Goal: Task Accomplishment & Management: Use online tool/utility

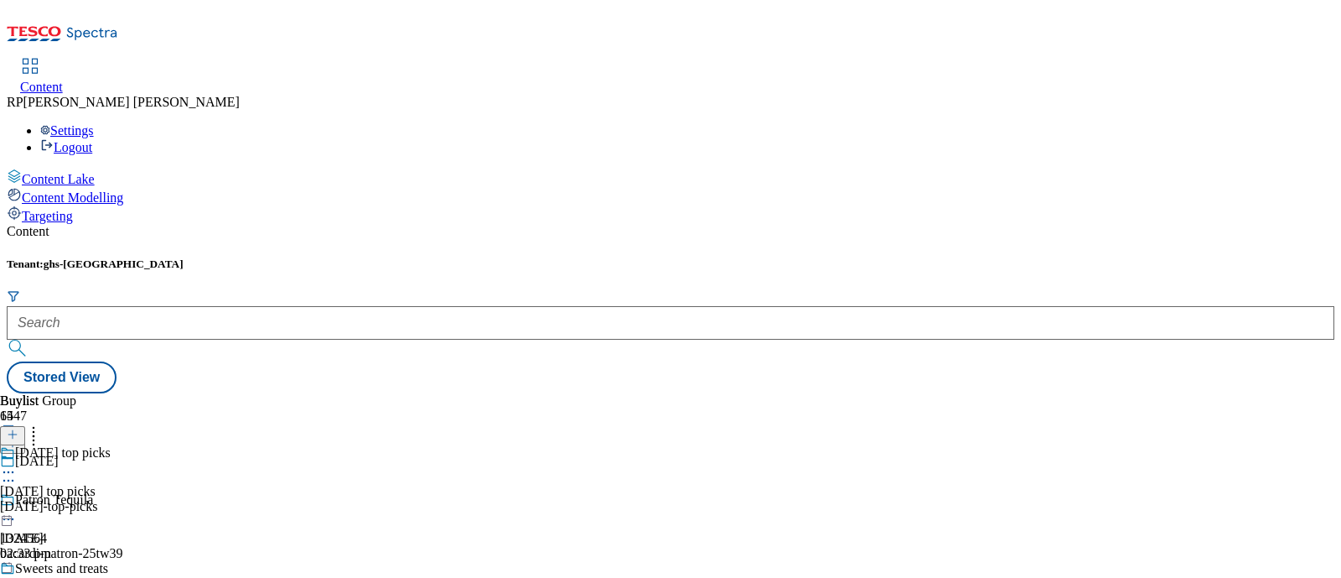
scroll to position [655, 0]
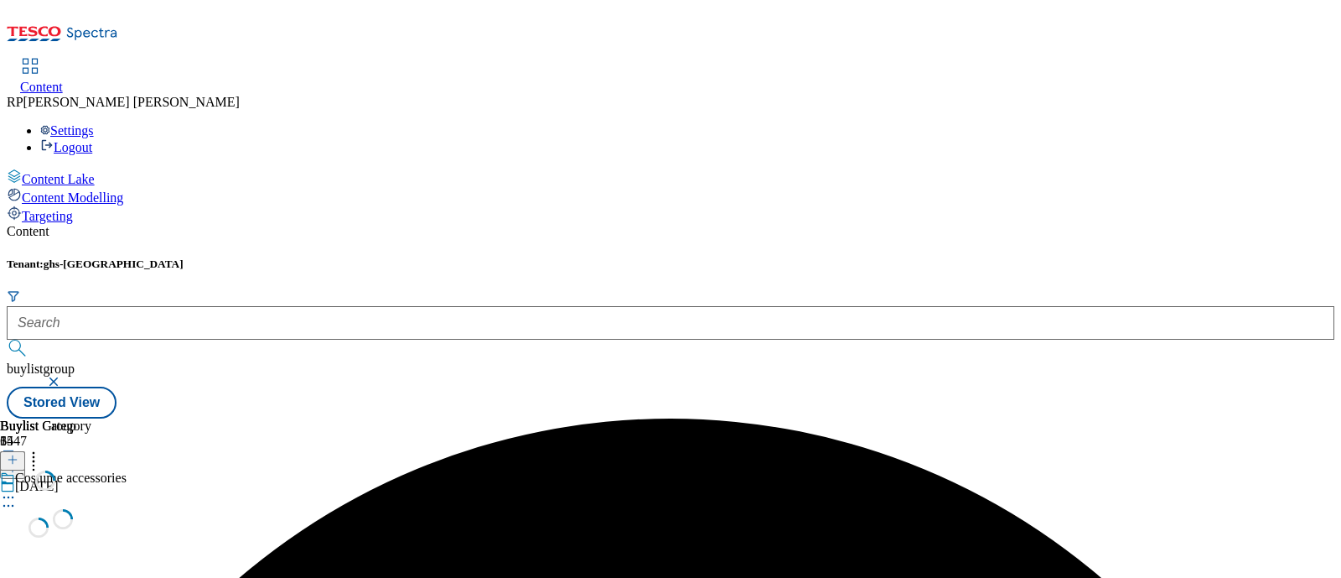
scroll to position [0, 0]
click at [17, 489] on icon at bounding box center [8, 497] width 17 height 17
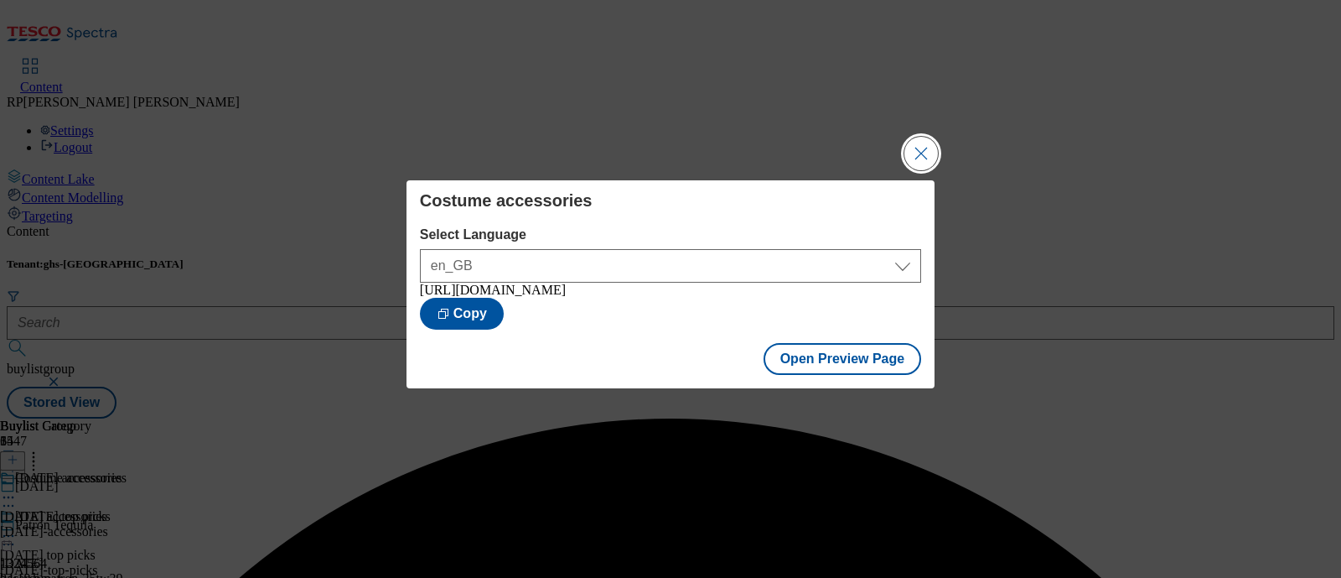
click at [926, 142] on button "Close Modal" at bounding box center [922, 154] width 34 height 34
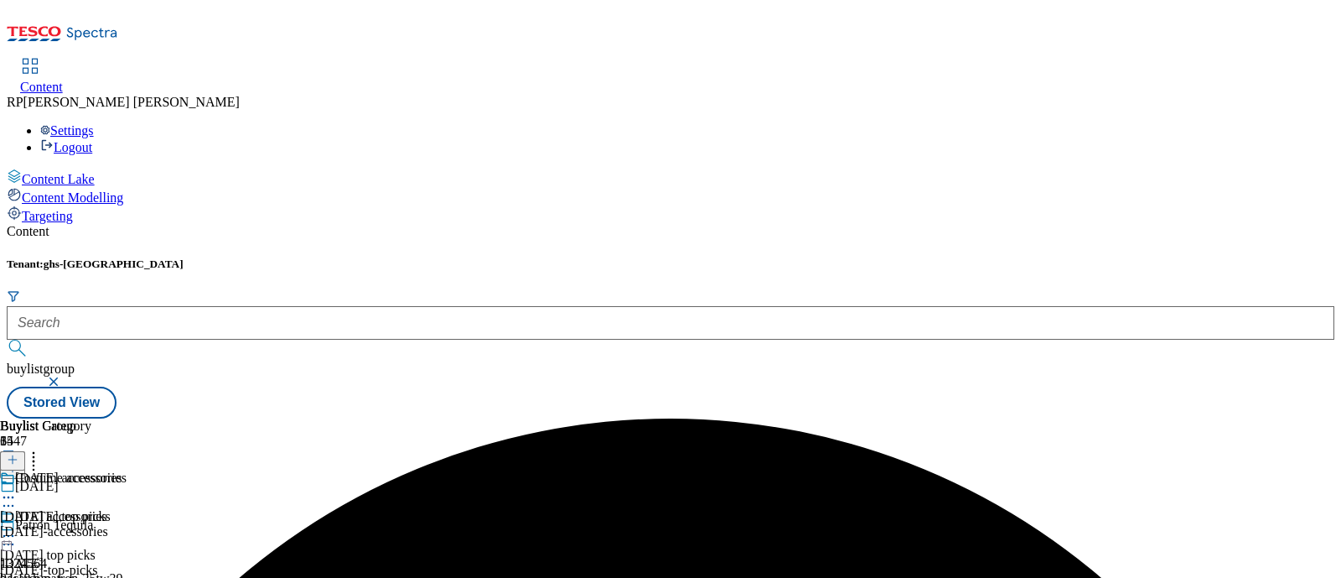
click at [17, 489] on icon at bounding box center [8, 497] width 17 height 17
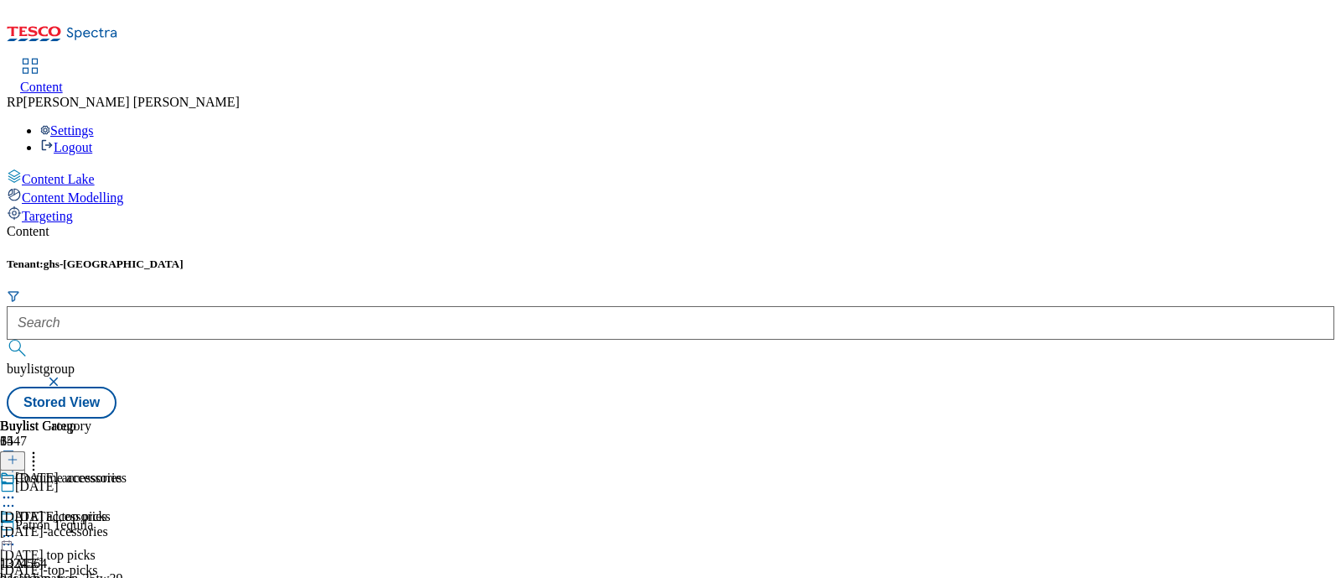
scroll to position [685, 0]
